Goal: Information Seeking & Learning: Find specific fact

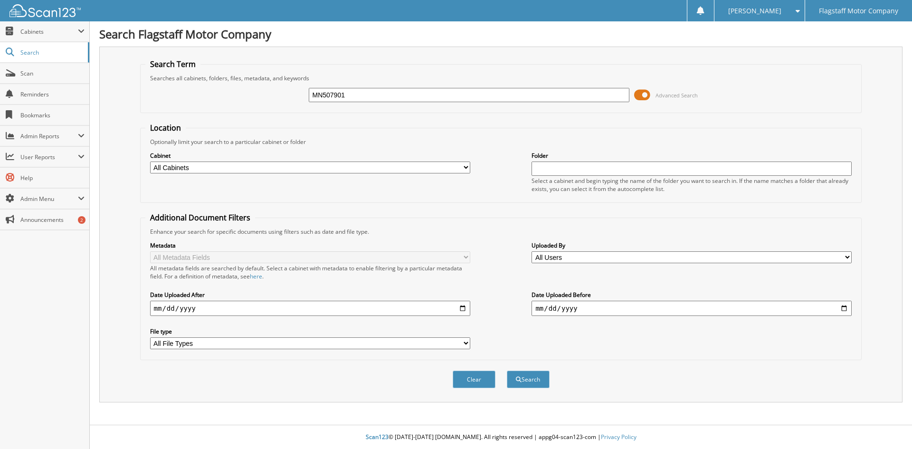
type input "MN507901"
click at [507, 371] on button "Search" at bounding box center [528, 380] width 43 height 18
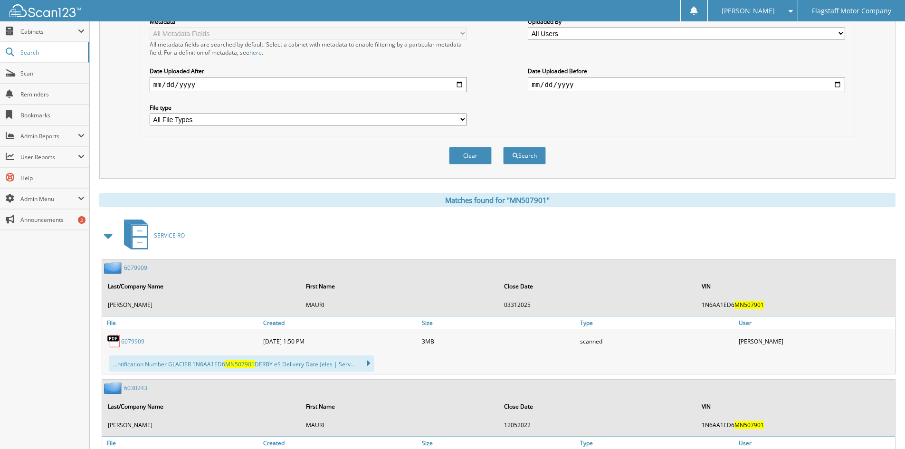
scroll to position [285, 0]
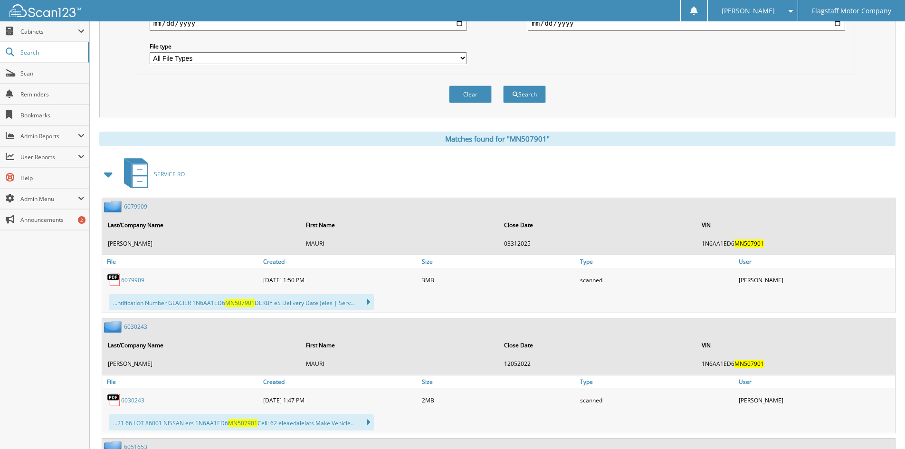
click at [106, 172] on span at bounding box center [108, 174] width 13 height 17
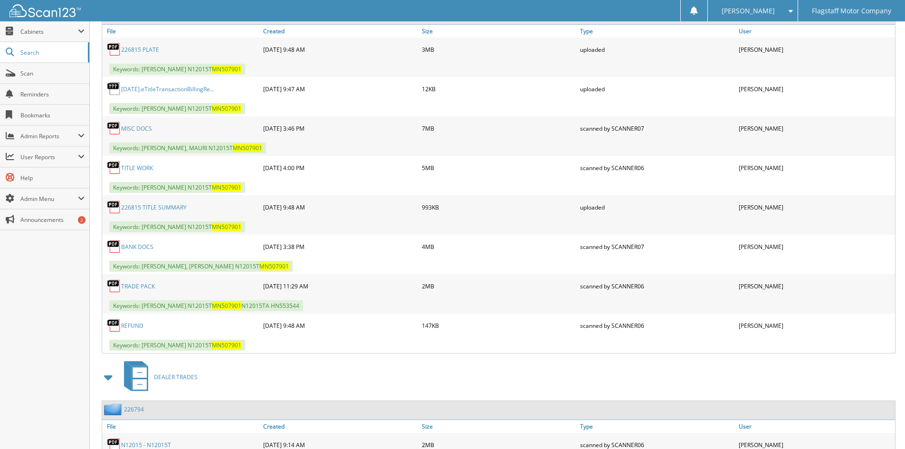
scroll to position [568, 0]
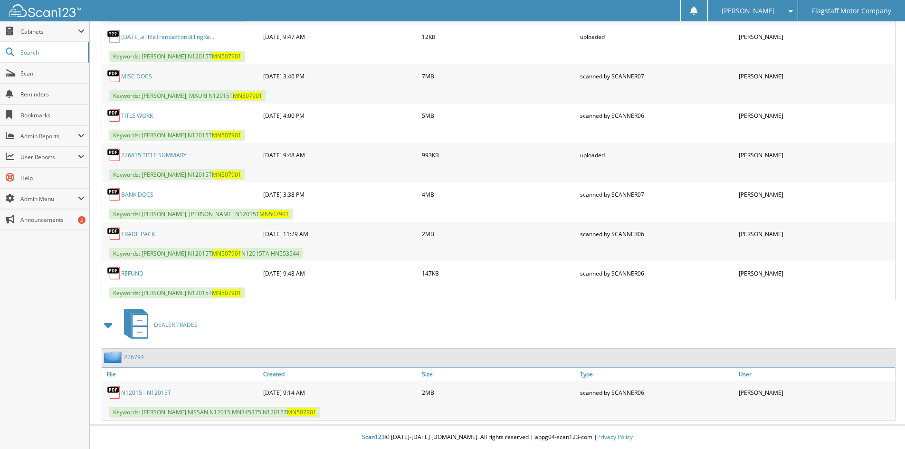
click at [135, 77] on link "MISC DOCS" at bounding box center [136, 76] width 31 height 8
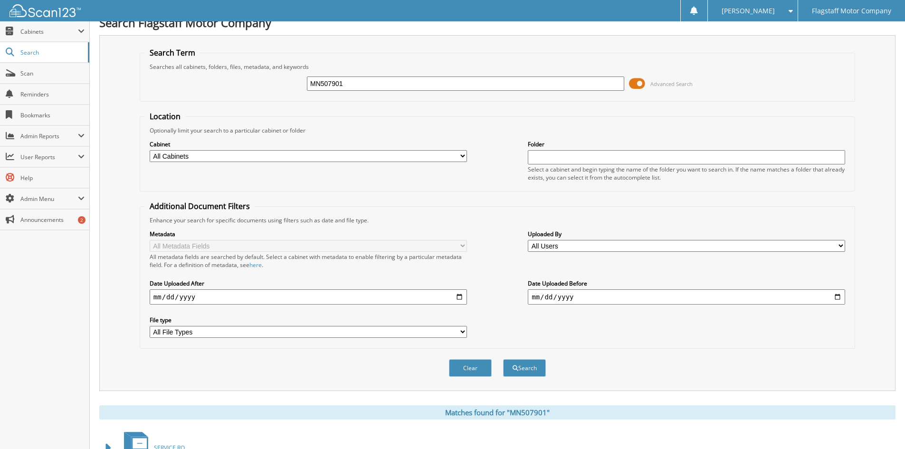
scroll to position [0, 0]
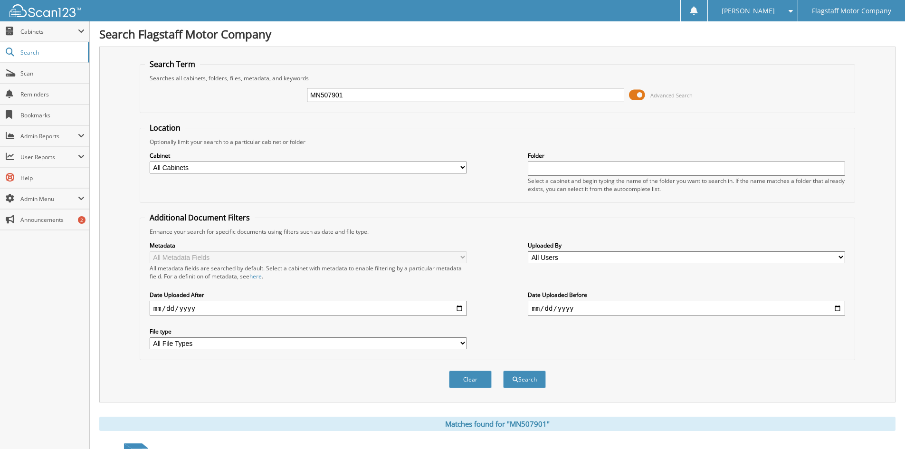
drag, startPoint x: 353, startPoint y: 96, endPoint x: 139, endPoint y: 109, distance: 213.7
click at [140, 109] on fieldset "Search Term Searches all cabinets, folders, files, metadata, and keywords MN507…" at bounding box center [497, 86] width 715 height 54
type input "JE4506778"
click at [503, 371] on button "Search" at bounding box center [524, 380] width 43 height 18
click at [340, 95] on input "JE4506778" at bounding box center [465, 95] width 317 height 14
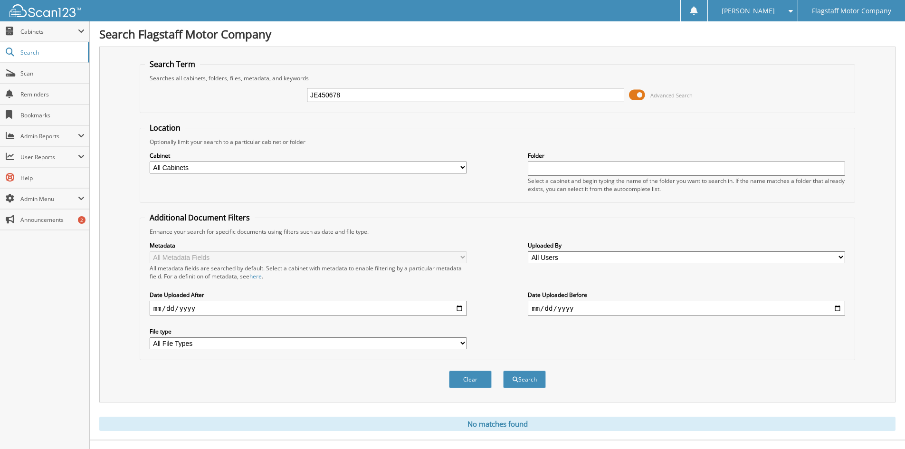
type input "JE450678"
click at [503, 371] on button "Search" at bounding box center [524, 380] width 43 height 18
drag, startPoint x: 344, startPoint y: 91, endPoint x: 253, endPoint y: 87, distance: 91.7
click at [253, 87] on div "JE450678 Advanced Search" at bounding box center [497, 95] width 705 height 26
type input "NG285206"
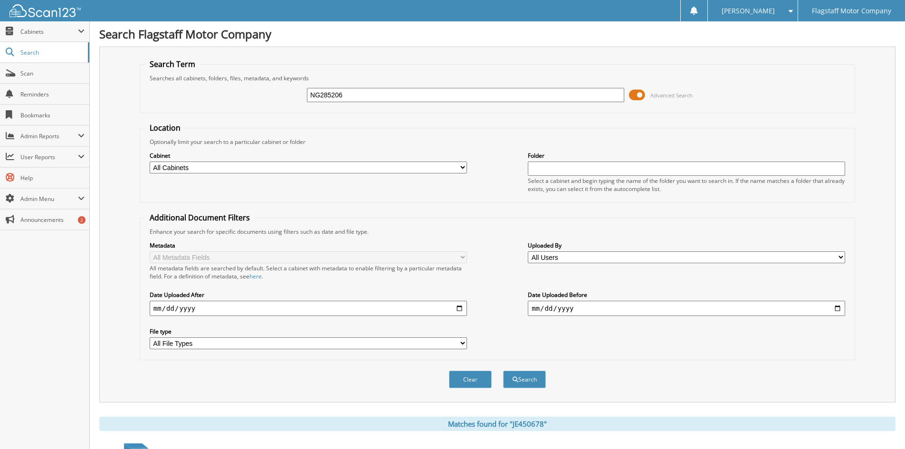
click at [503, 371] on button "Search" at bounding box center [524, 380] width 43 height 18
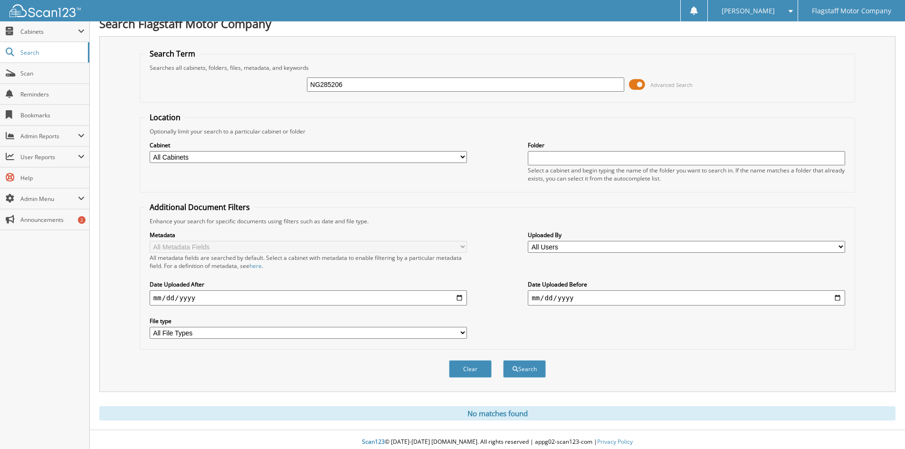
scroll to position [16, 0]
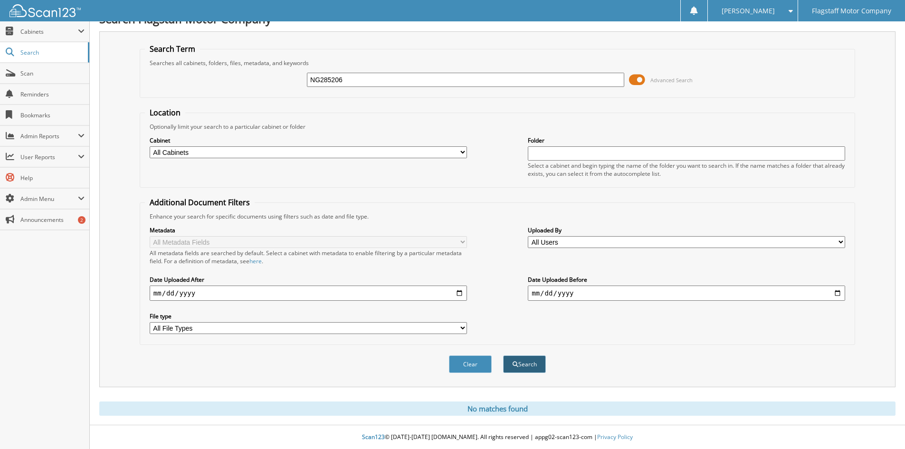
click at [529, 369] on button "Search" at bounding box center [524, 364] width 43 height 18
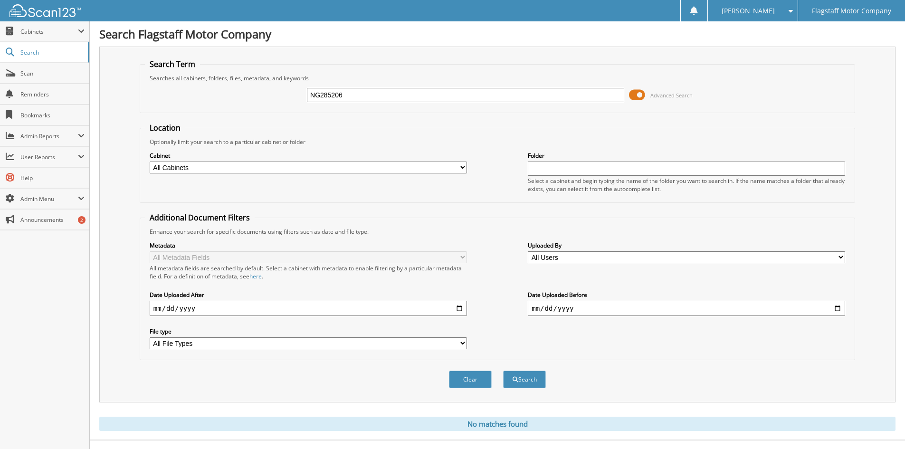
drag, startPoint x: 353, startPoint y: 96, endPoint x: 266, endPoint y: 103, distance: 87.2
click at [266, 103] on div "NG285206 Advanced Search" at bounding box center [497, 95] width 705 height 26
type input "ZAMORA"
click at [503, 371] on button "Search" at bounding box center [524, 380] width 43 height 18
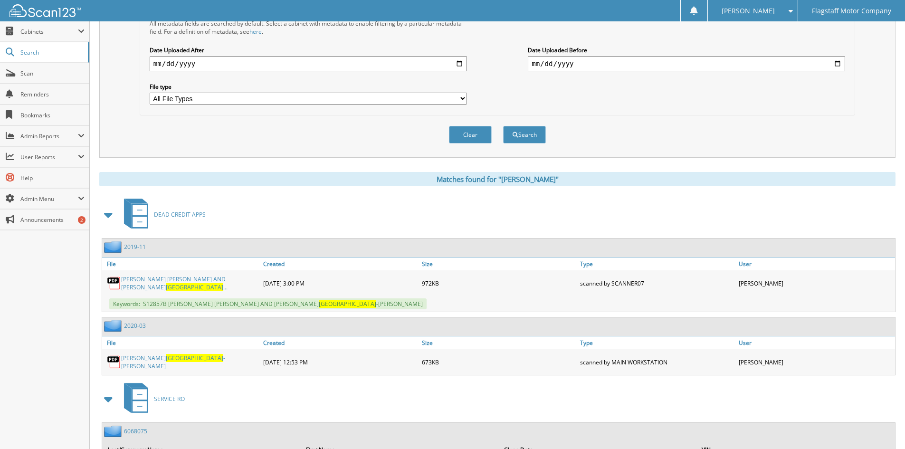
scroll to position [380, 0]
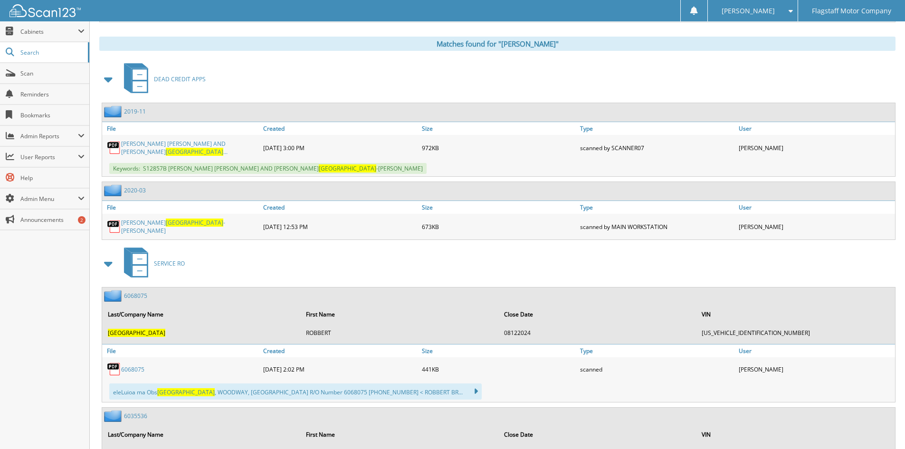
drag, startPoint x: 110, startPoint y: 80, endPoint x: 337, endPoint y: 146, distance: 236.6
click at [111, 80] on span at bounding box center [108, 79] width 13 height 17
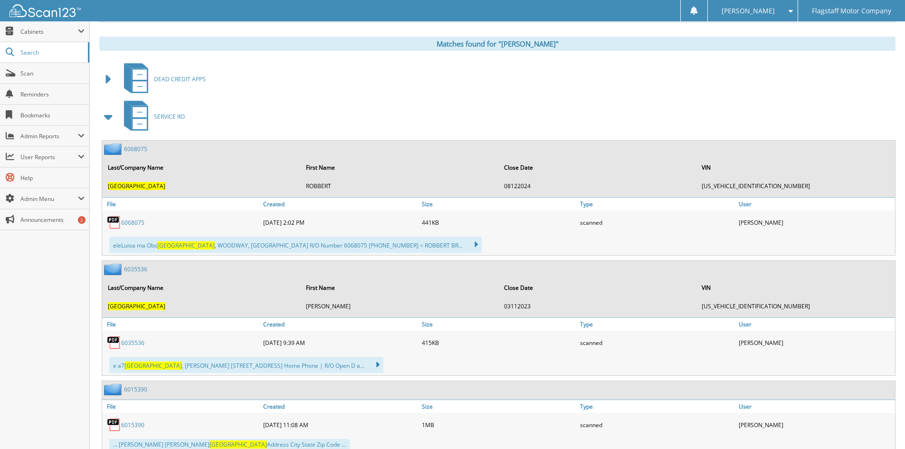
click at [114, 119] on span at bounding box center [108, 116] width 13 height 17
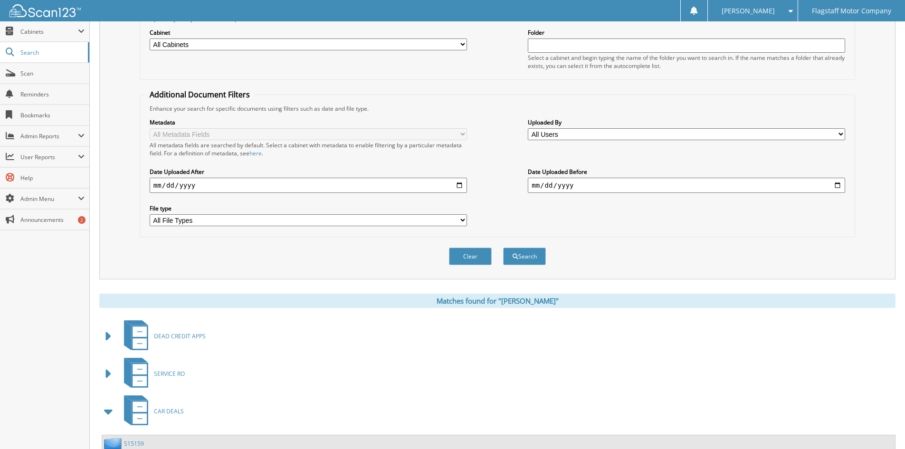
scroll to position [0, 0]
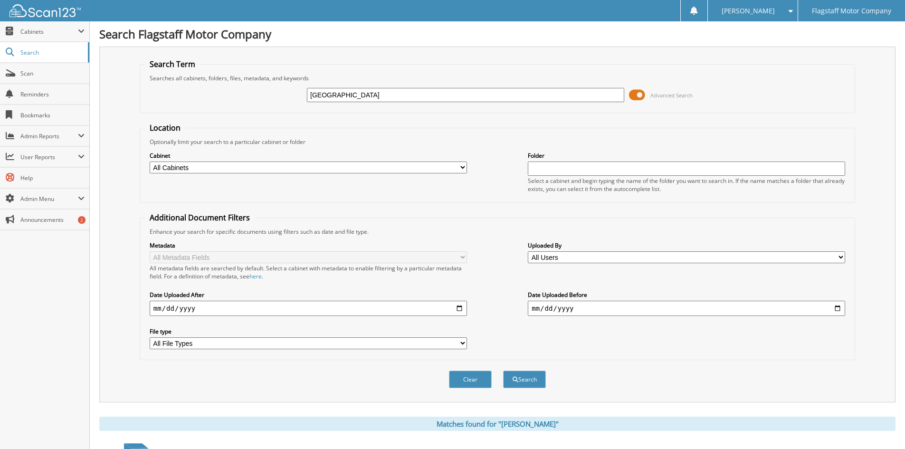
drag, startPoint x: 365, startPoint y: 99, endPoint x: 248, endPoint y: 101, distance: 116.9
click at [248, 101] on div "ZAMORA Advanced Search" at bounding box center [497, 95] width 705 height 26
type input "N13126"
click at [503, 371] on button "Search" at bounding box center [524, 380] width 43 height 18
drag, startPoint x: 28, startPoint y: 26, endPoint x: 33, endPoint y: 29, distance: 6.1
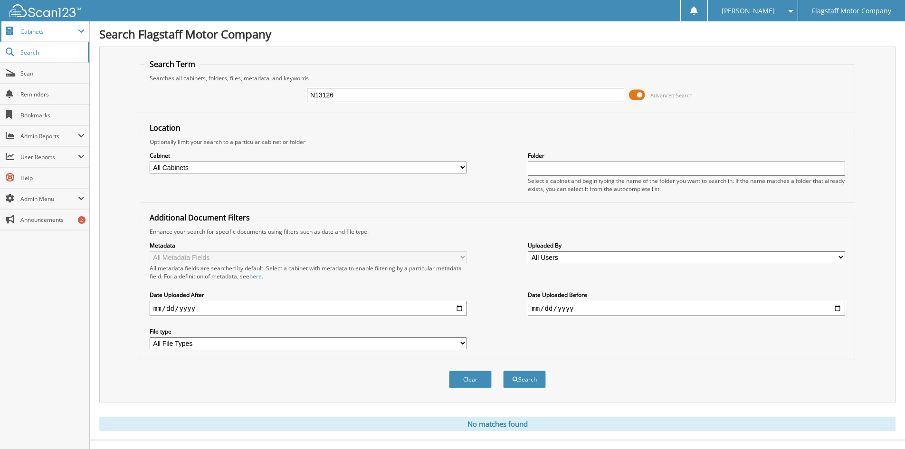
click at [30, 28] on span "Cabinets" at bounding box center [44, 31] width 89 height 20
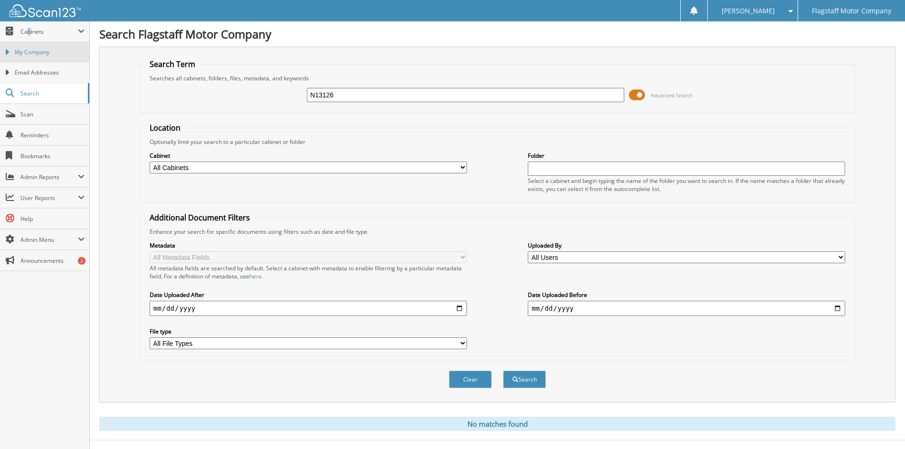
click at [39, 48] on link "My Company" at bounding box center [44, 52] width 89 height 20
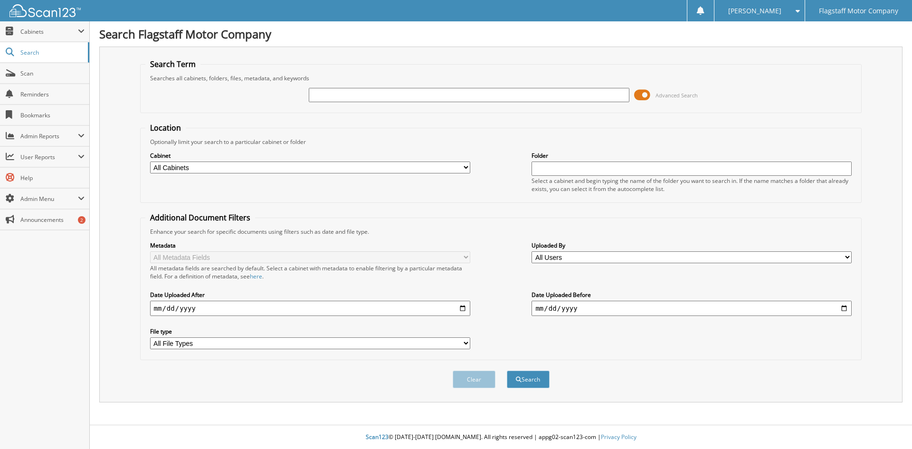
drag, startPoint x: 366, startPoint y: 99, endPoint x: 359, endPoint y: 96, distance: 7.2
click at [361, 96] on input "text" at bounding box center [469, 95] width 320 height 14
type input "JC224498"
click at [507, 371] on button "Search" at bounding box center [528, 380] width 43 height 18
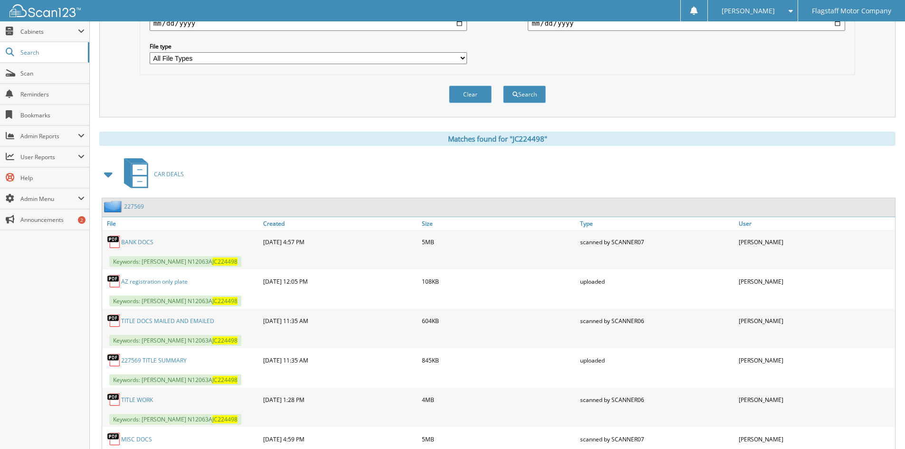
scroll to position [380, 0]
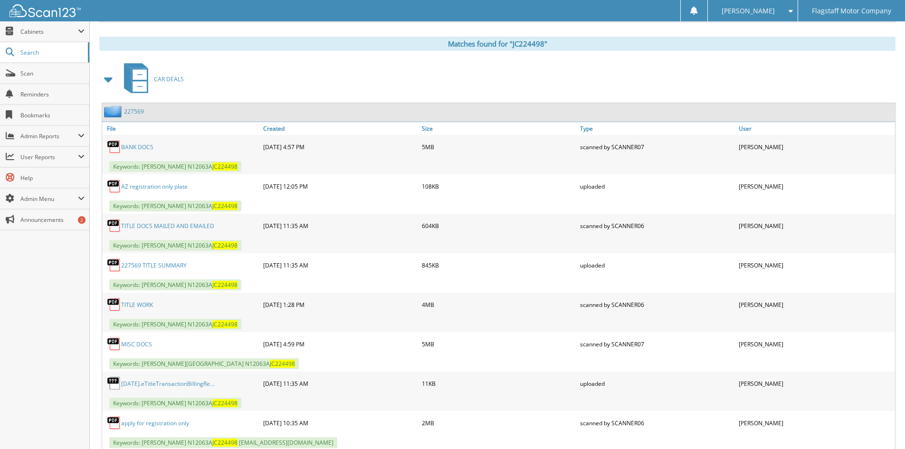
click at [136, 149] on link "BANK DOCS" at bounding box center [137, 147] width 32 height 8
click at [128, 343] on link "MISC DOCS" at bounding box center [136, 344] width 31 height 8
drag, startPoint x: 274, startPoint y: 246, endPoint x: 149, endPoint y: 245, distance: 125.4
click at [147, 246] on div "Keywords: [PERSON_NAME] N12063A JC224498" at bounding box center [498, 246] width 793 height 16
drag, startPoint x: 250, startPoint y: 168, endPoint x: 140, endPoint y: 164, distance: 109.8
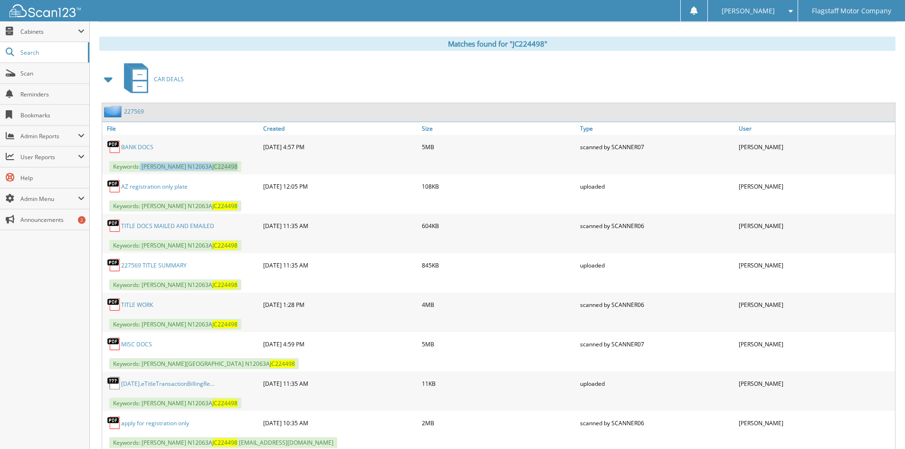
click at [140, 164] on span "Keywords: [PERSON_NAME] N12063A JC224498" at bounding box center [175, 166] width 132 height 11
copy span "[PERSON_NAME] N12063A JC224498"
click at [38, 35] on span "Cabinets" at bounding box center [48, 32] width 57 height 8
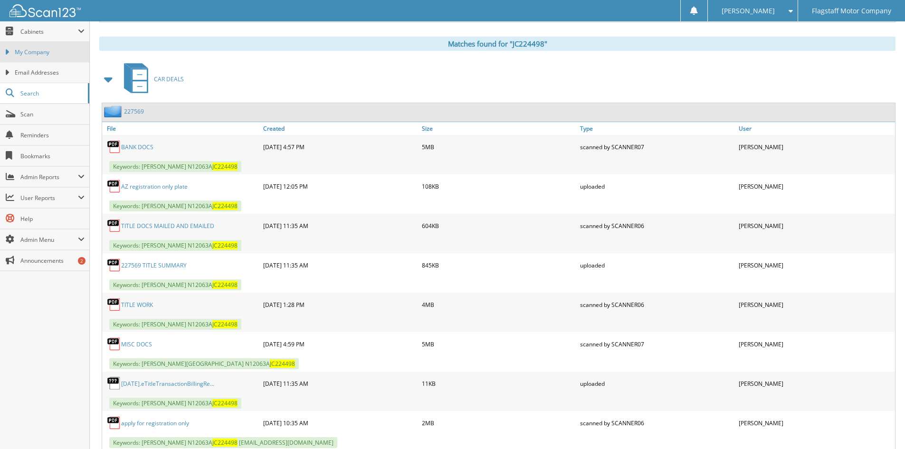
click at [42, 57] on link "My Company" at bounding box center [44, 52] width 89 height 20
